Goal: Task Accomplishment & Management: Manage account settings

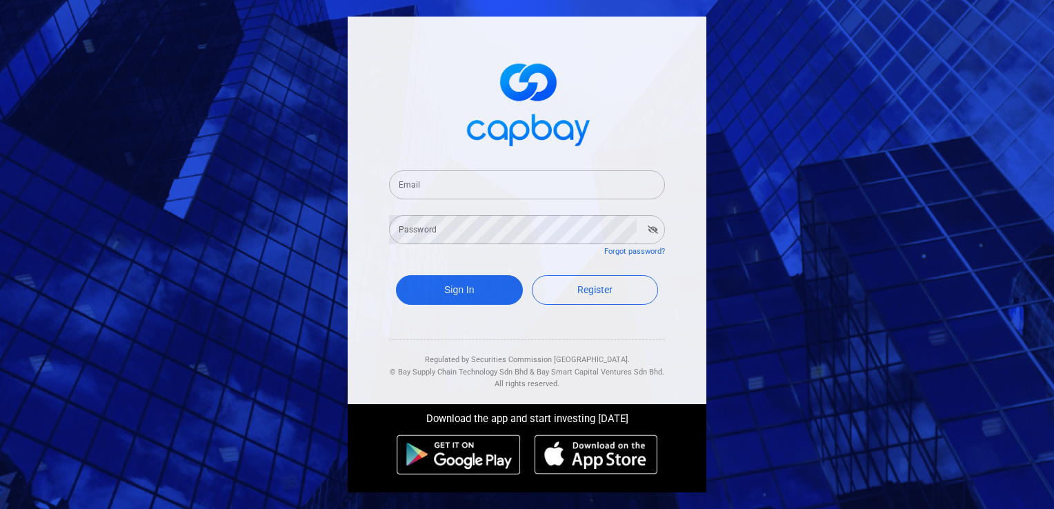
click at [502, 183] on input "Email" at bounding box center [527, 184] width 276 height 29
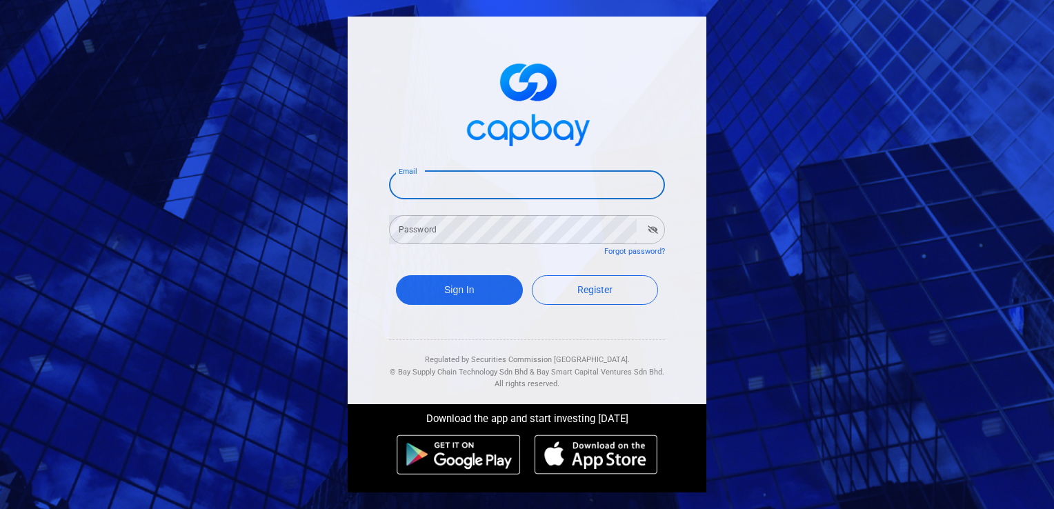
type input "[EMAIL_ADDRESS][DOMAIN_NAME]"
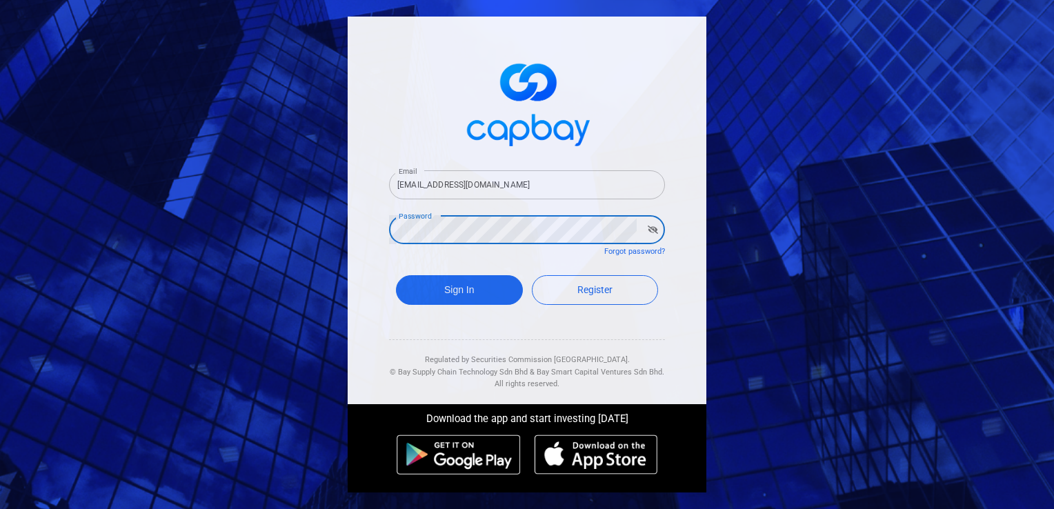
click at [396, 275] on button "Sign In" at bounding box center [459, 290] width 127 height 30
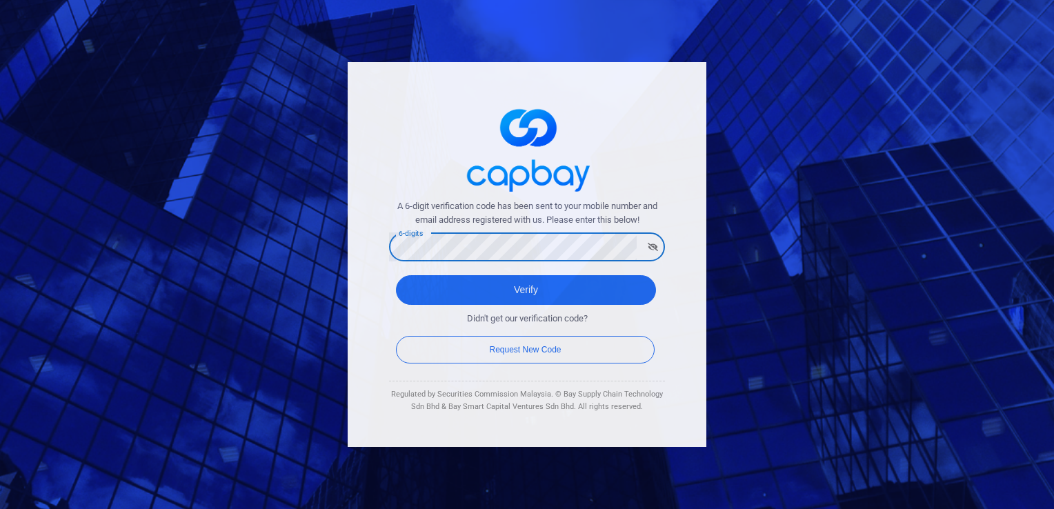
click at [396, 275] on button "Verify" at bounding box center [526, 290] width 260 height 30
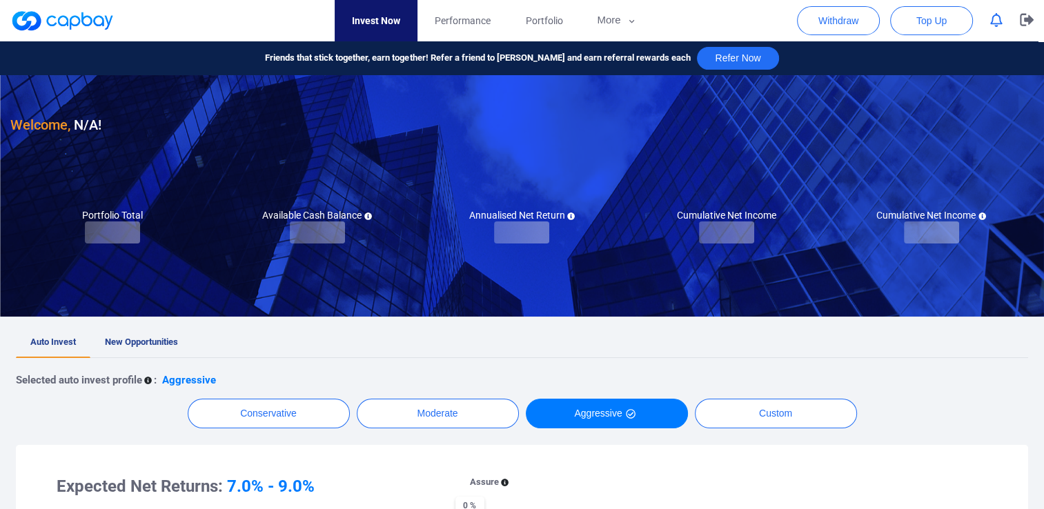
checkbox input "true"
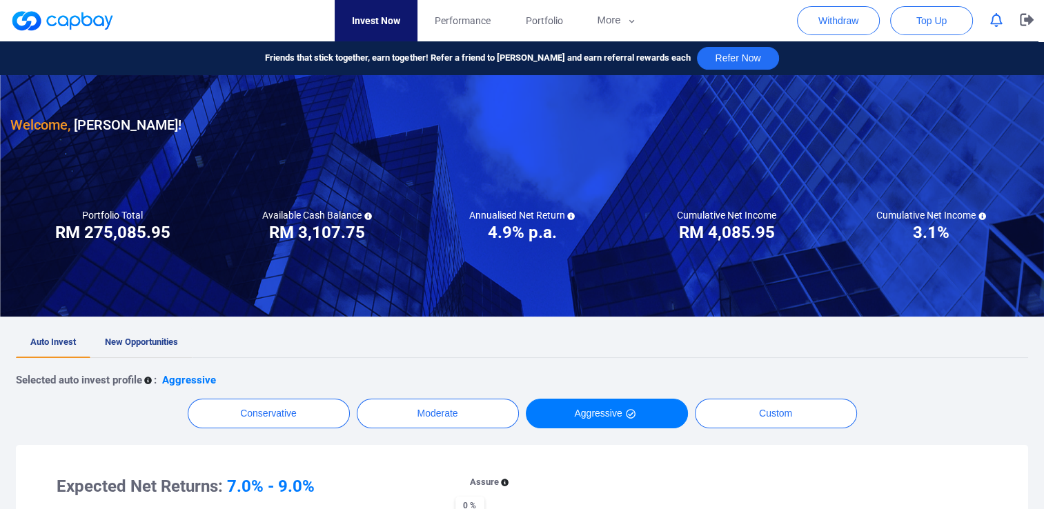
click at [135, 334] on link "New Opportunities" at bounding box center [141, 343] width 102 height 30
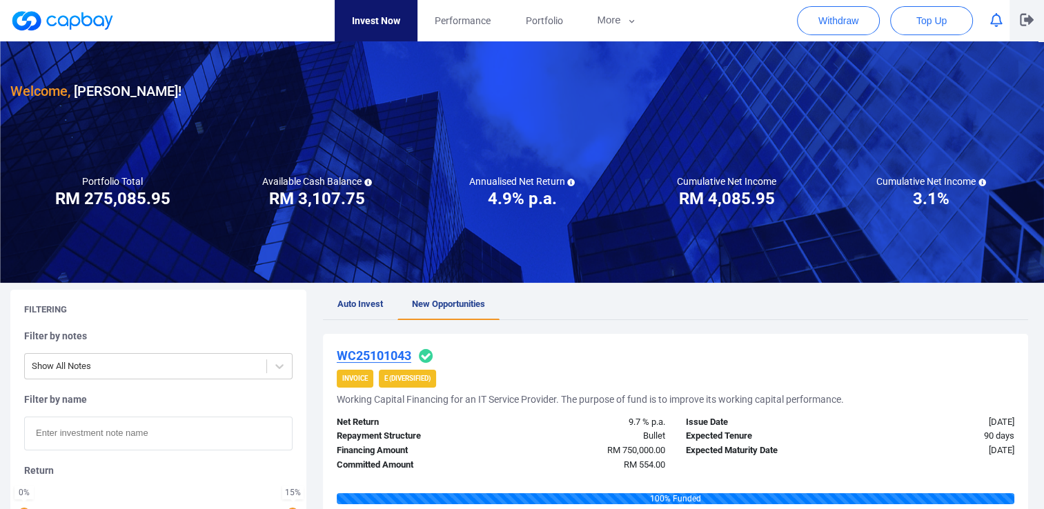
click at [1022, 23] on icon "button" at bounding box center [1027, 19] width 14 height 13
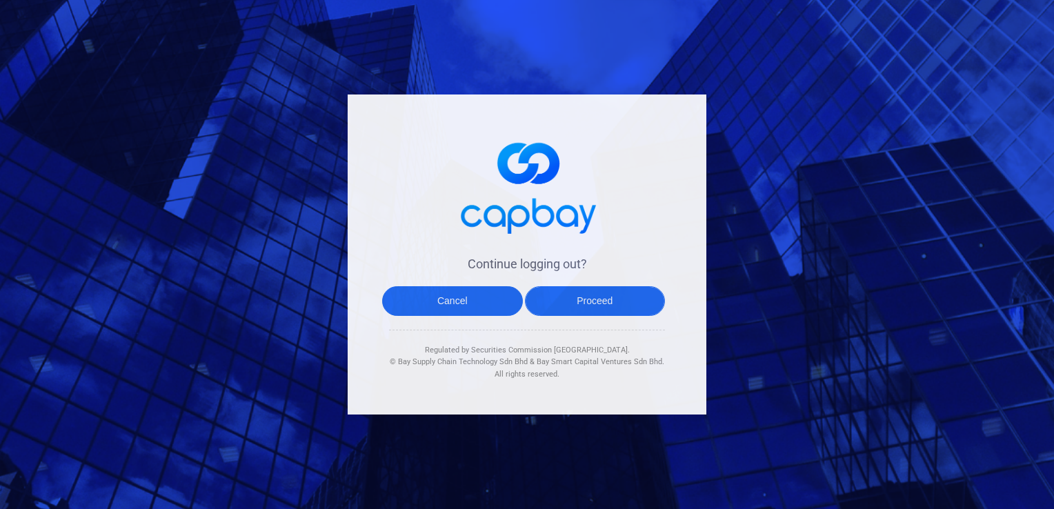
click at [602, 304] on button "Proceed" at bounding box center [595, 301] width 141 height 30
